Goal: Task Accomplishment & Management: Manage account settings

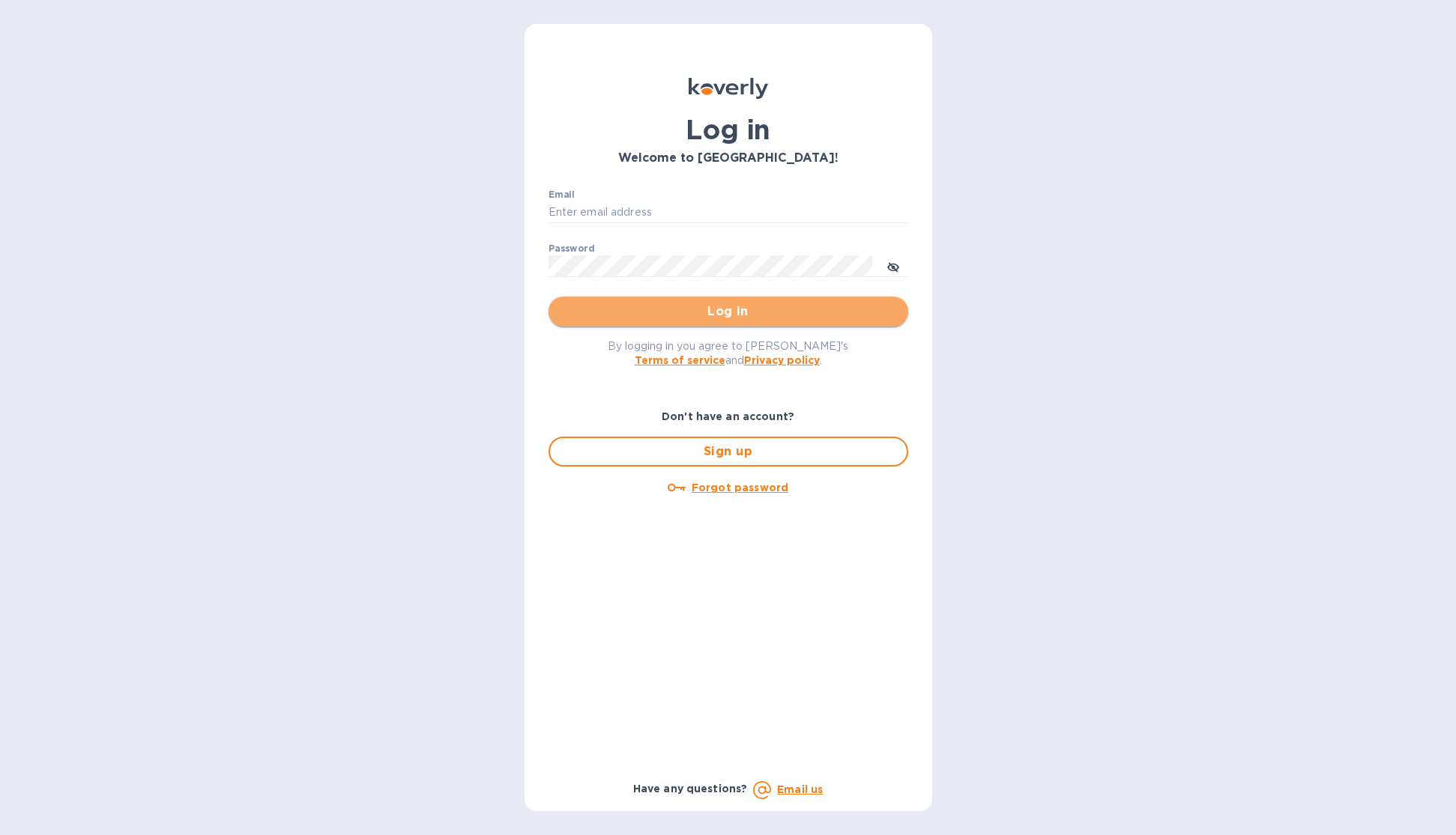
click at [712, 322] on button "Log in" at bounding box center [728, 311] width 360 height 30
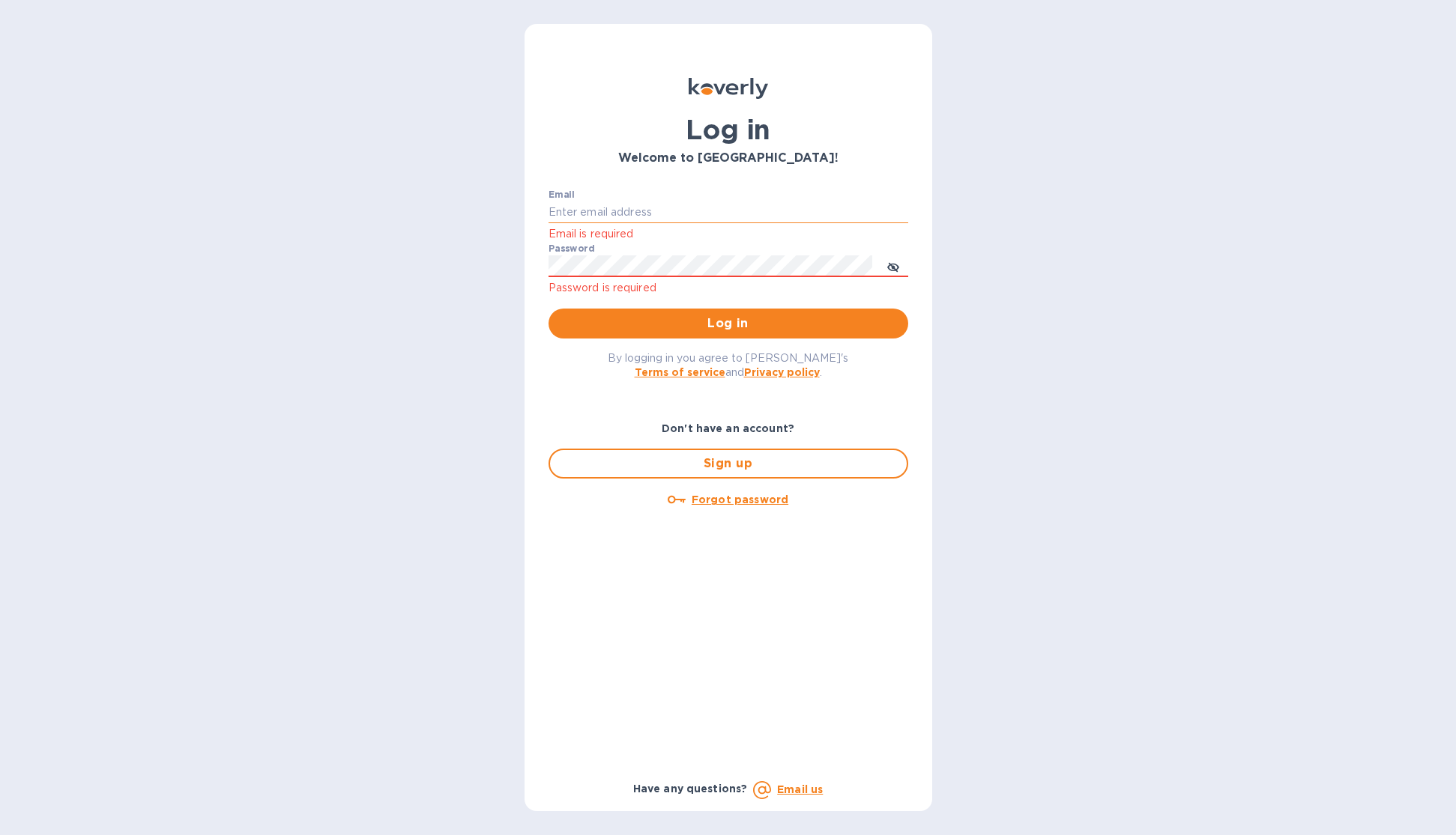
click at [687, 211] on input "Email" at bounding box center [728, 212] width 360 height 23
type input "[PERSON_NAME][EMAIL_ADDRESS][DOMAIN_NAME]"
click at [548, 308] on button "Log in" at bounding box center [728, 323] width 360 height 30
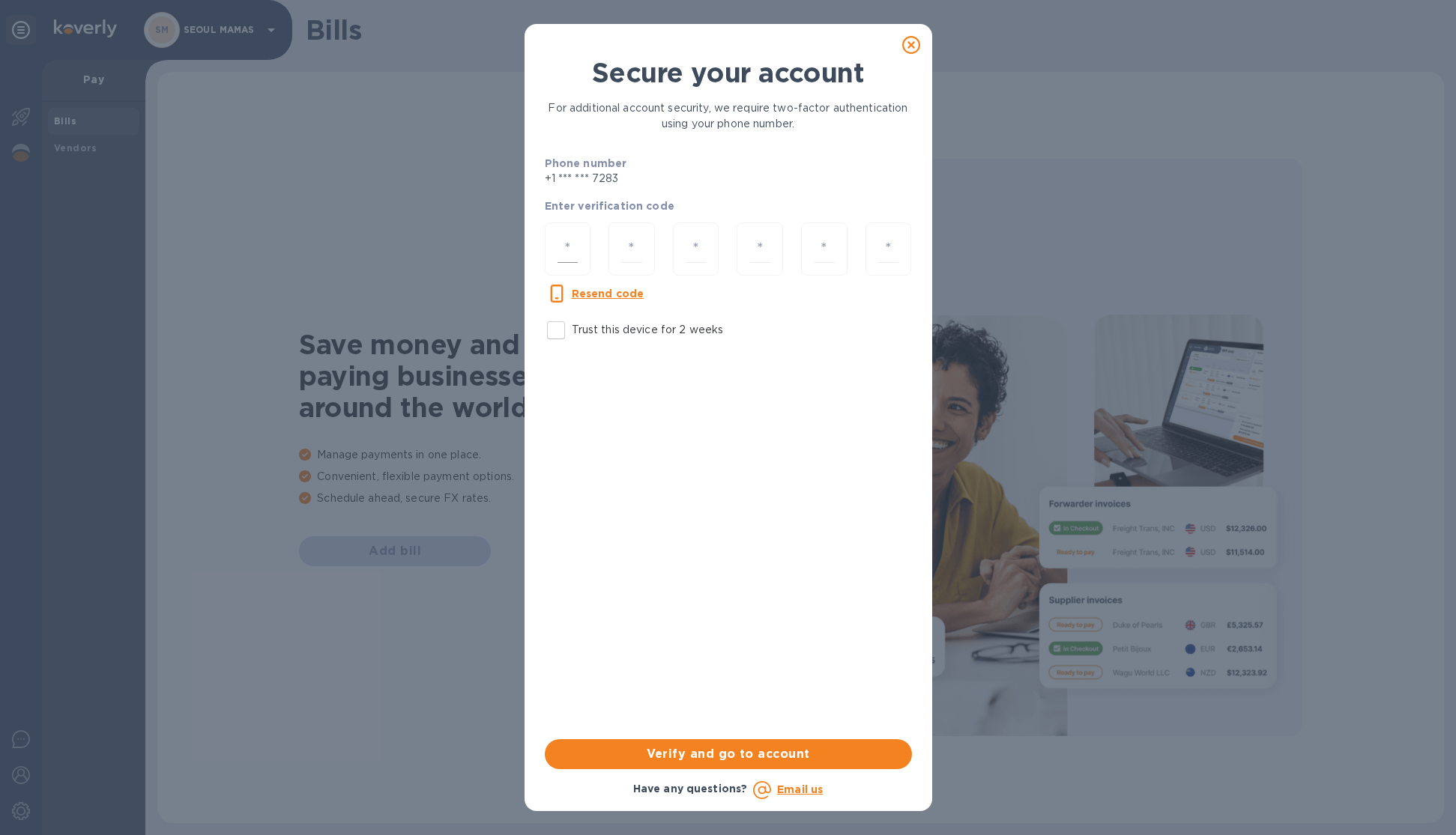
click at [584, 256] on div at bounding box center [568, 249] width 47 height 53
type input "6"
type input "0"
type input "9"
type input "4"
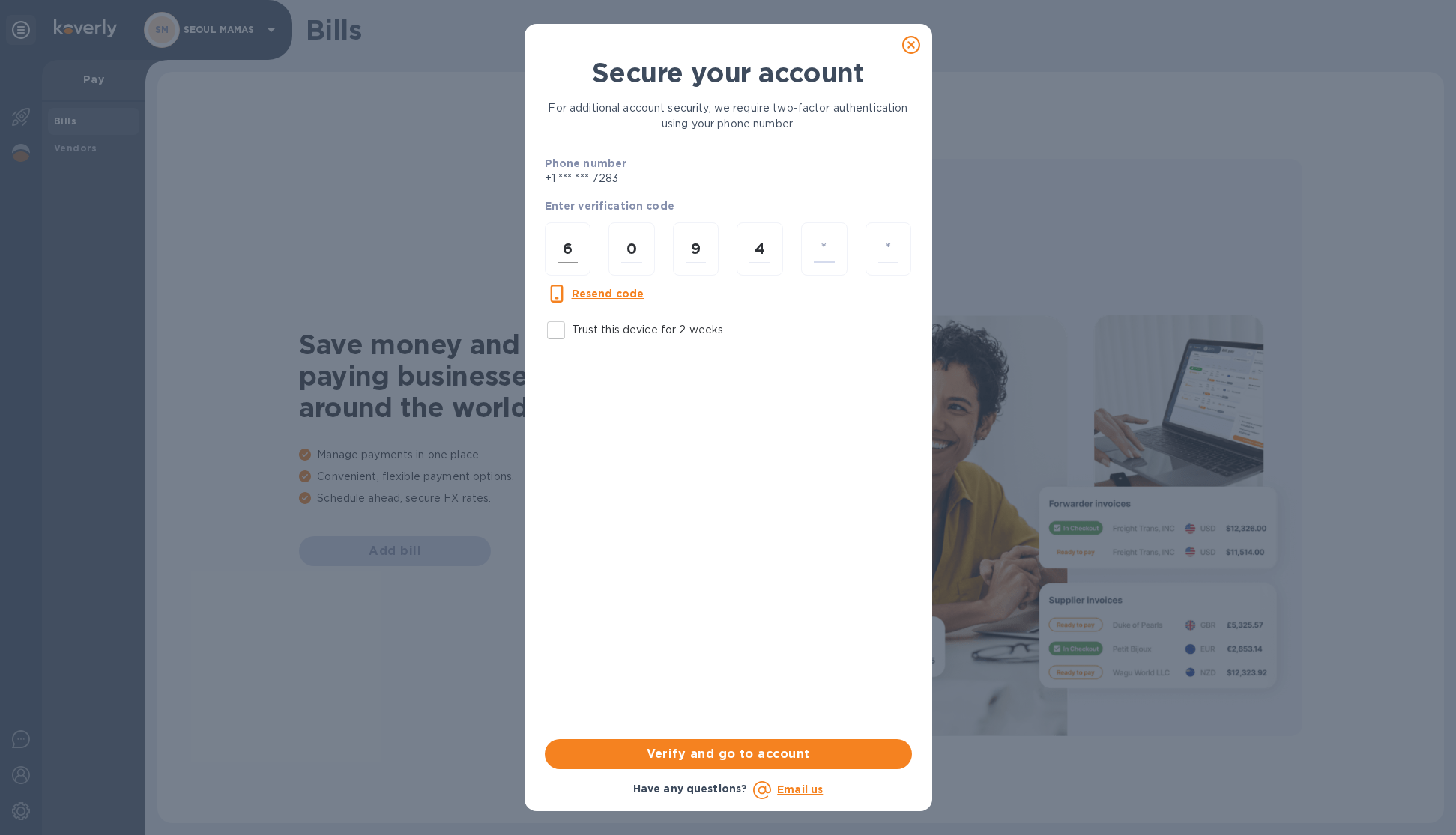
type input "6"
type input "4"
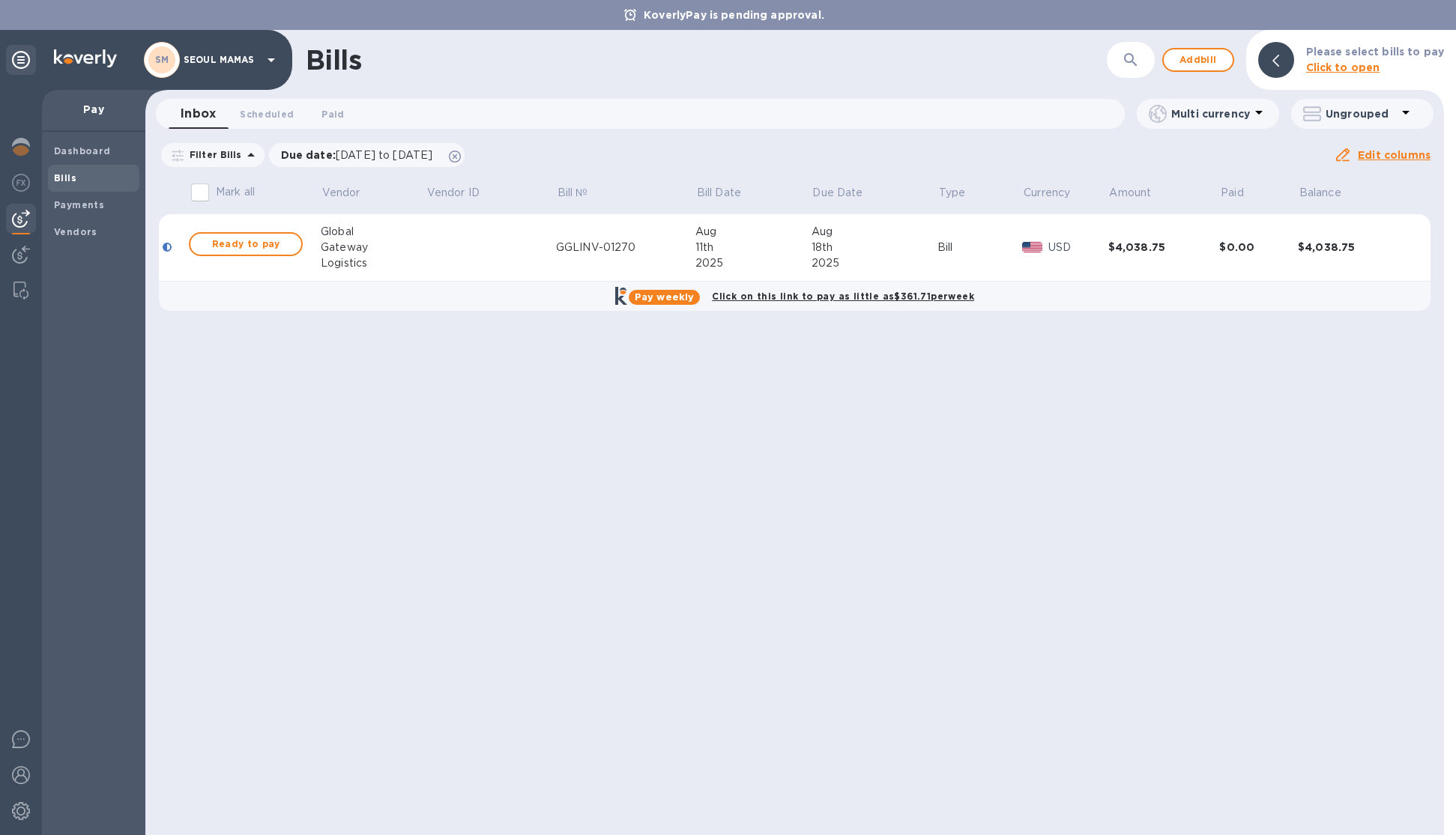
click at [606, 243] on div "GGLINV-01270" at bounding box center [625, 247] width 139 height 16
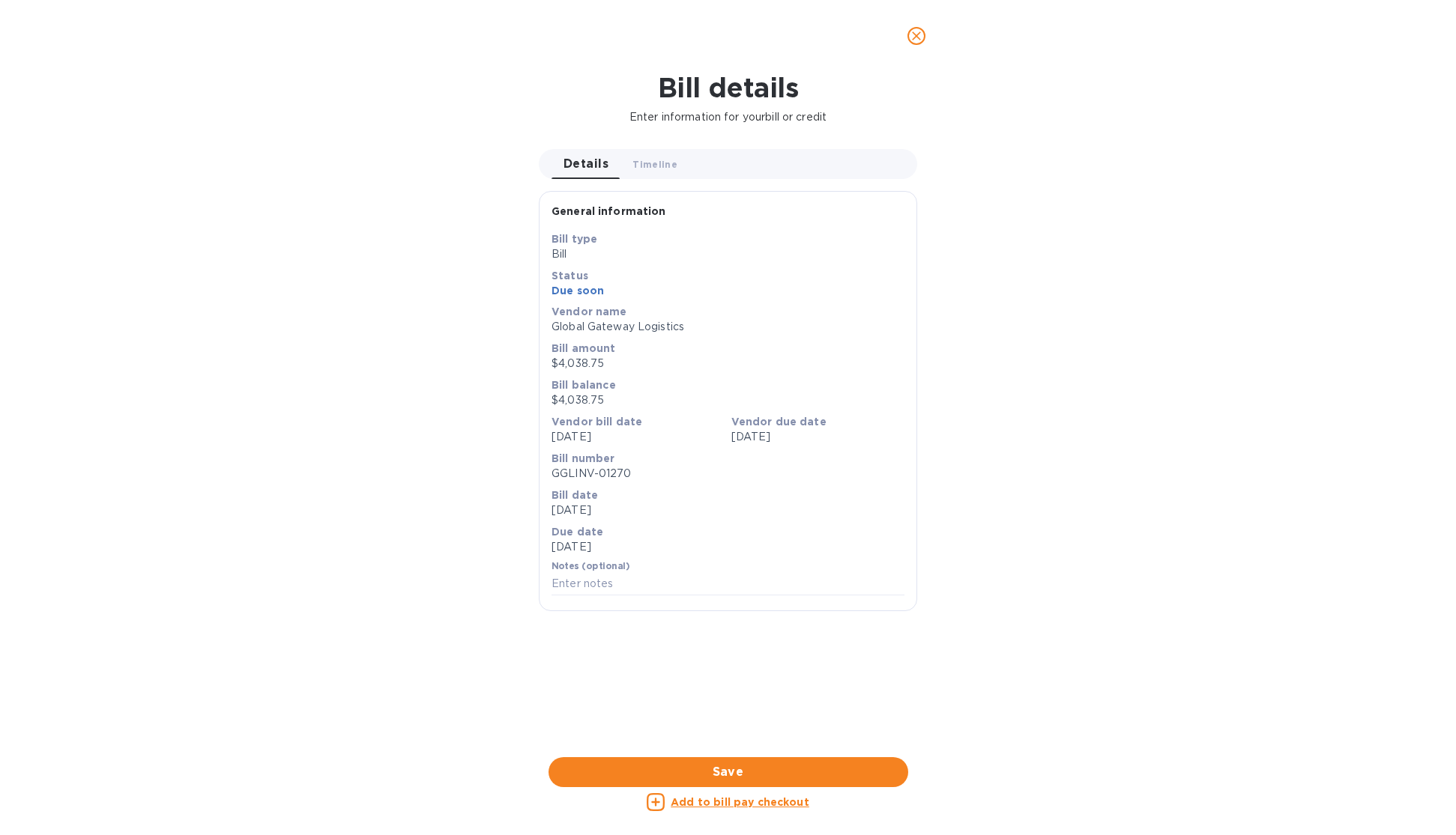
click at [912, 34] on icon "close" at bounding box center [916, 36] width 15 height 15
